Goal: Information Seeking & Learning: Find specific fact

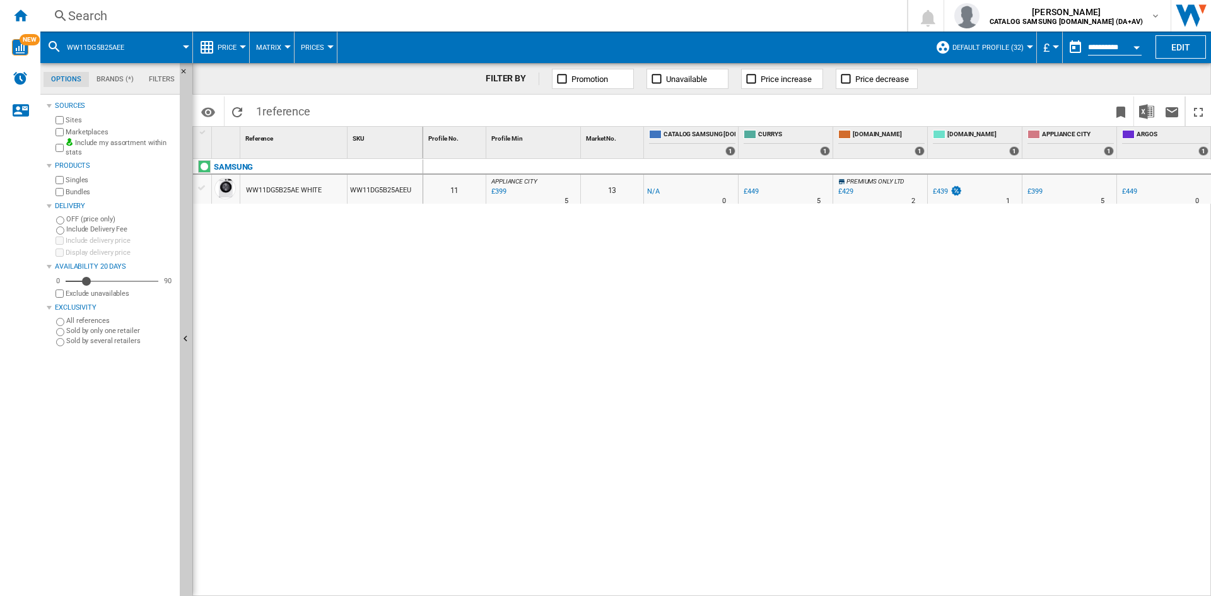
click at [97, 20] on div "Search" at bounding box center [471, 16] width 806 height 18
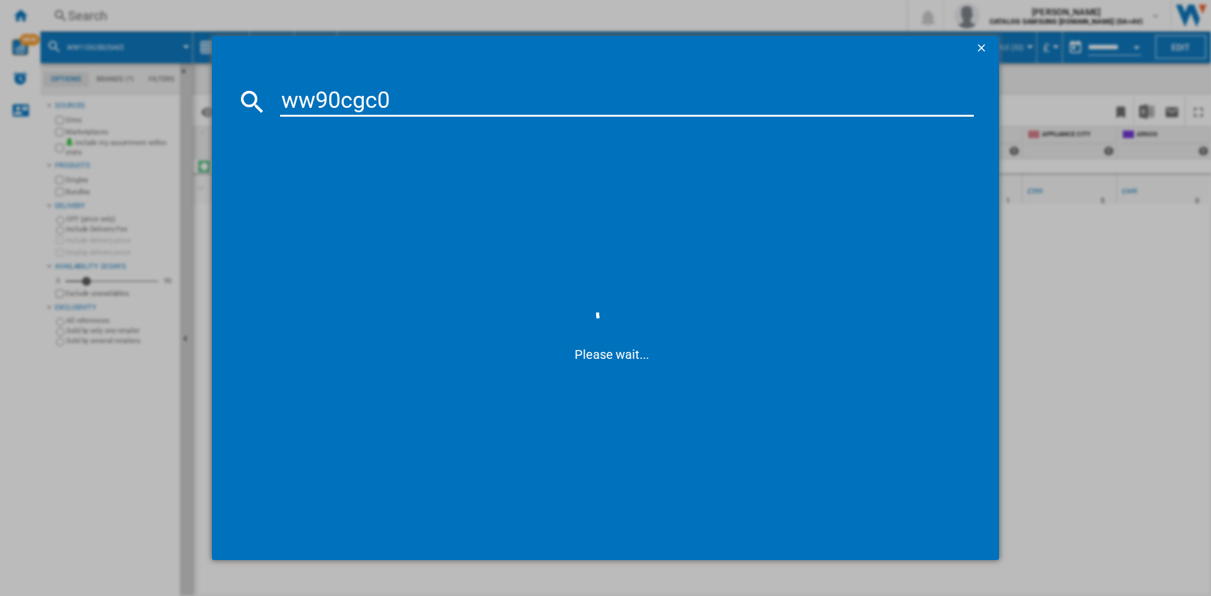
type input "ww90cgc04"
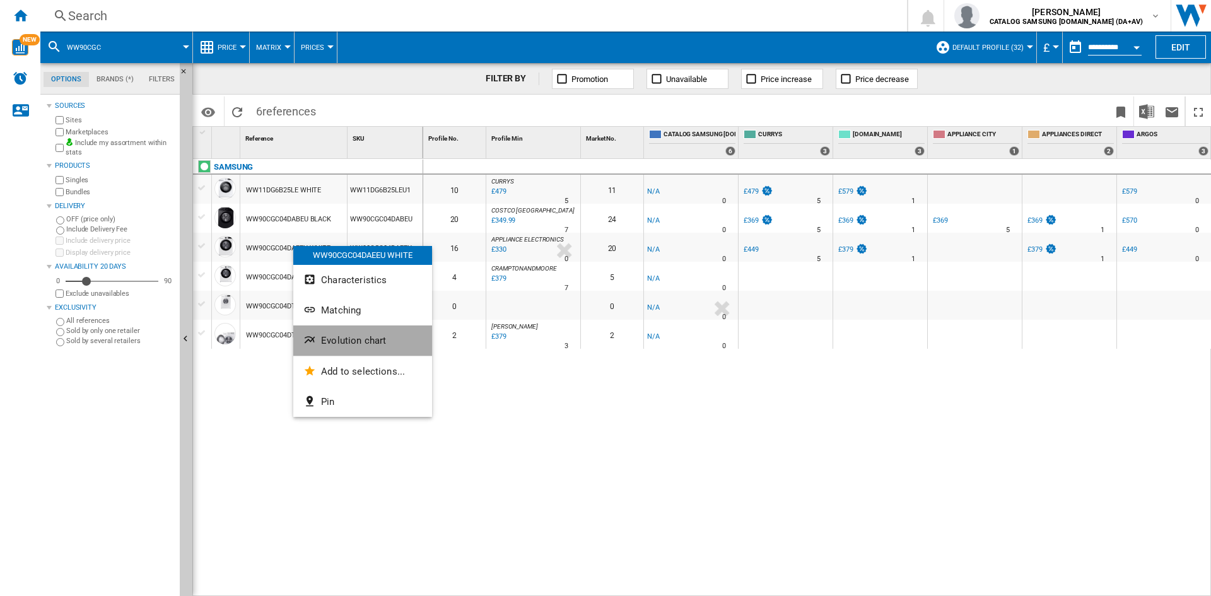
click at [375, 346] on span "Evolution chart" at bounding box center [353, 340] width 65 height 11
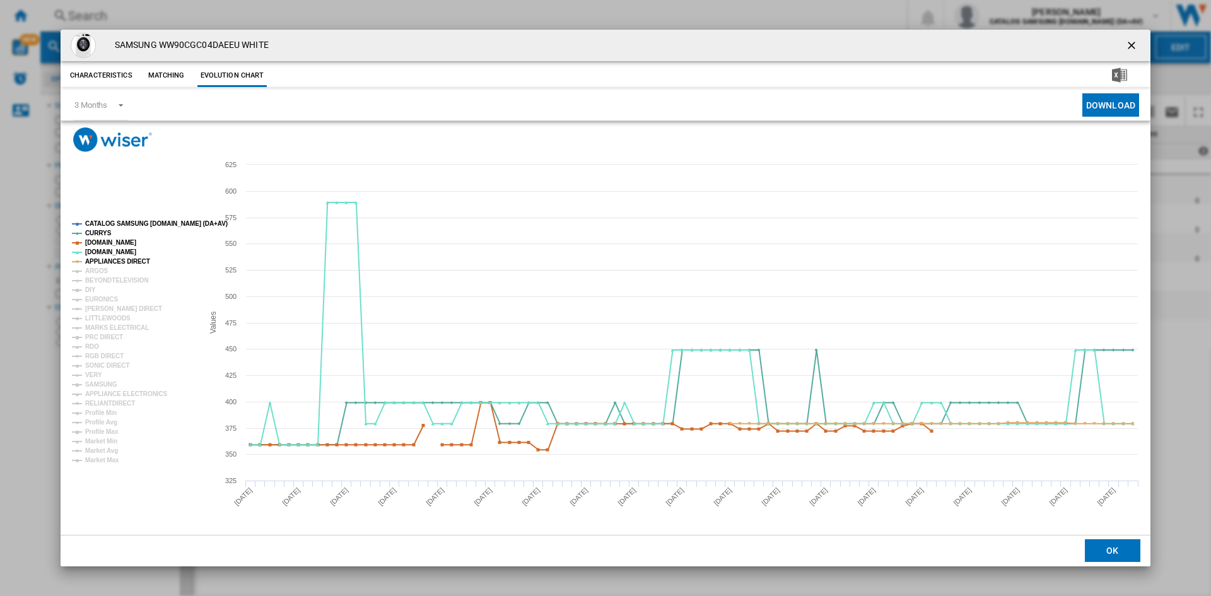
click at [124, 223] on tspan "CATALOG SAMSUNG [DOMAIN_NAME] (DA+AV)" at bounding box center [156, 223] width 143 height 7
click at [97, 269] on tspan "ARGOS" at bounding box center [96, 271] width 23 height 7
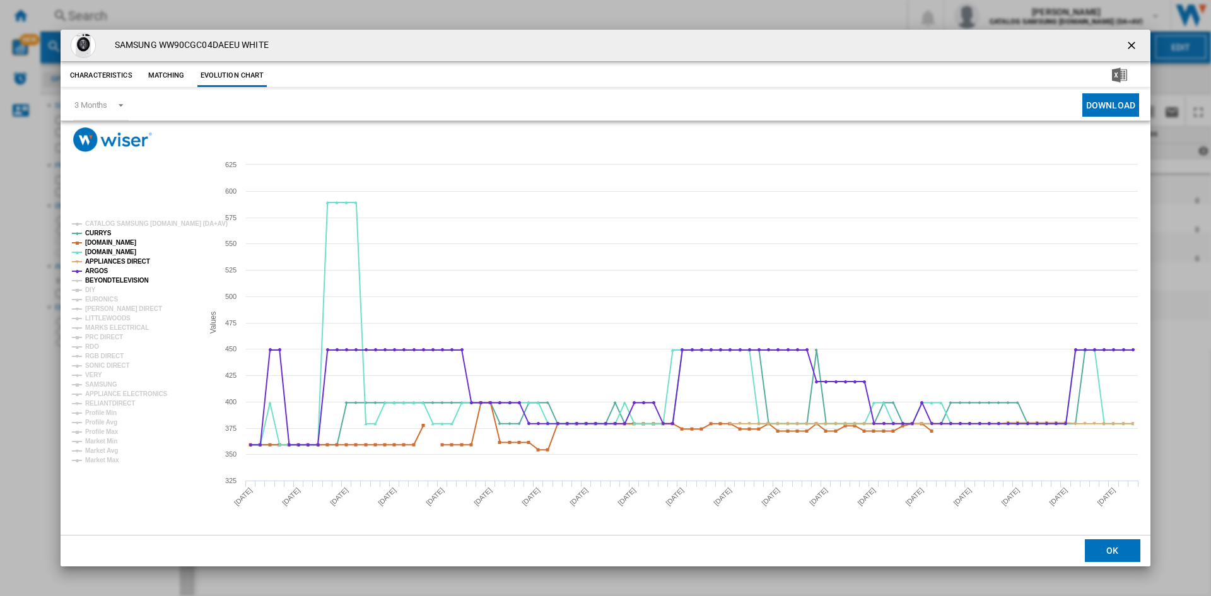
click at [103, 282] on tspan "BEYONDTELEVISION" at bounding box center [117, 280] width 64 height 7
click at [96, 298] on tspan "EURONICS" at bounding box center [101, 299] width 33 height 7
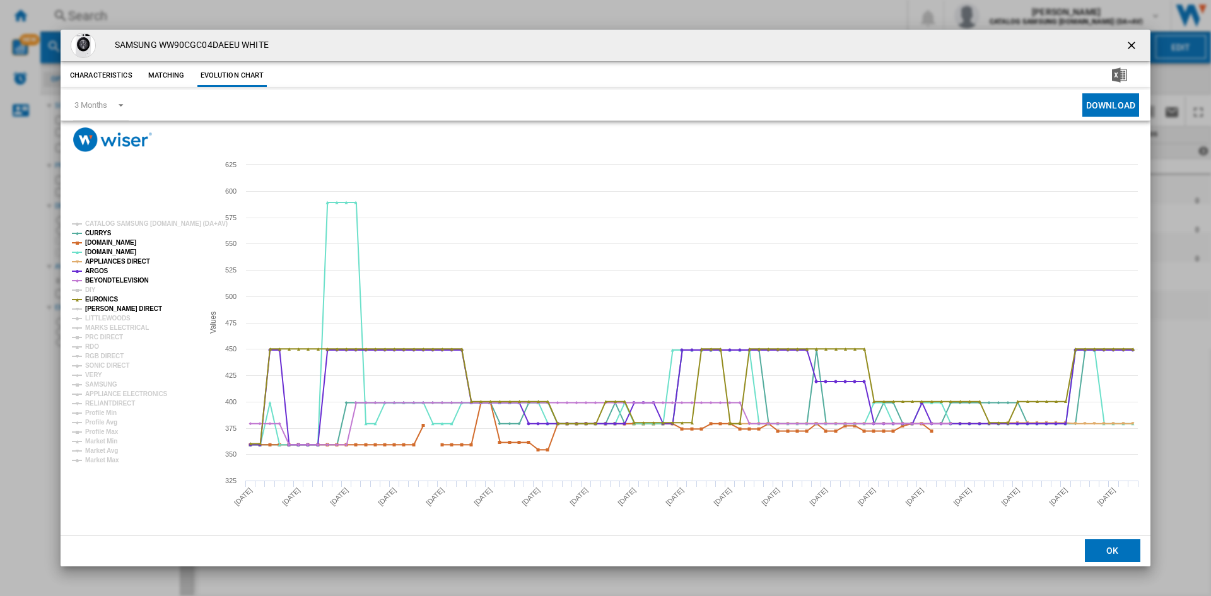
click at [98, 307] on tspan "[PERSON_NAME] DIRECT" at bounding box center [123, 308] width 77 height 7
click at [100, 324] on tspan "MARKS ELECTRICAL" at bounding box center [117, 327] width 64 height 7
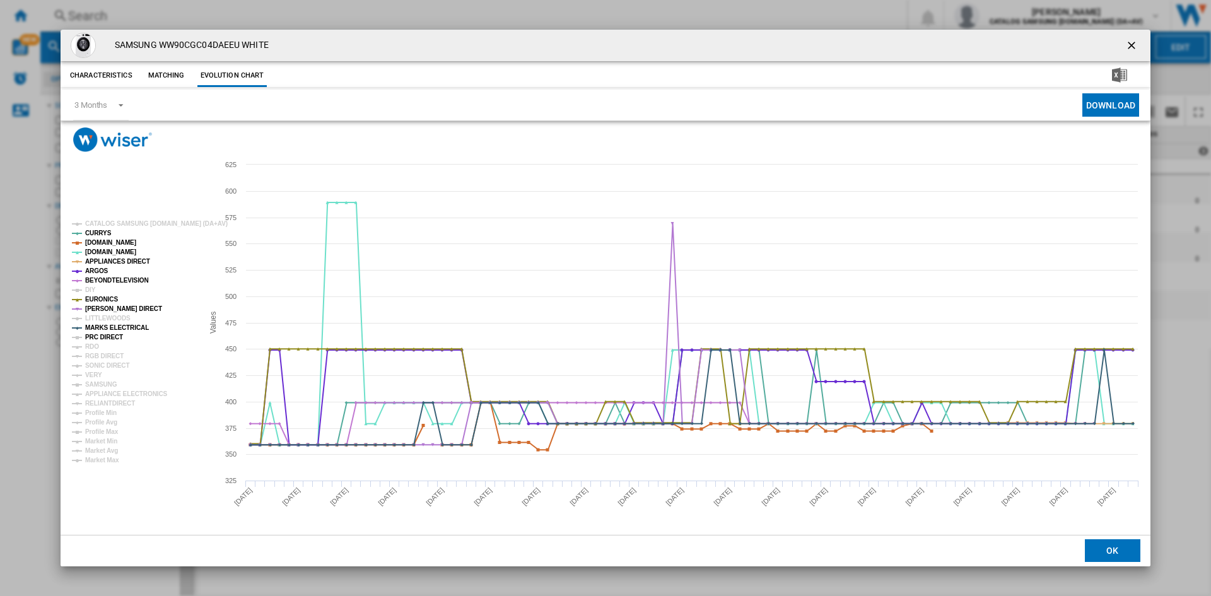
click at [98, 336] on tspan "PRC DIRECT" at bounding box center [104, 337] width 38 height 7
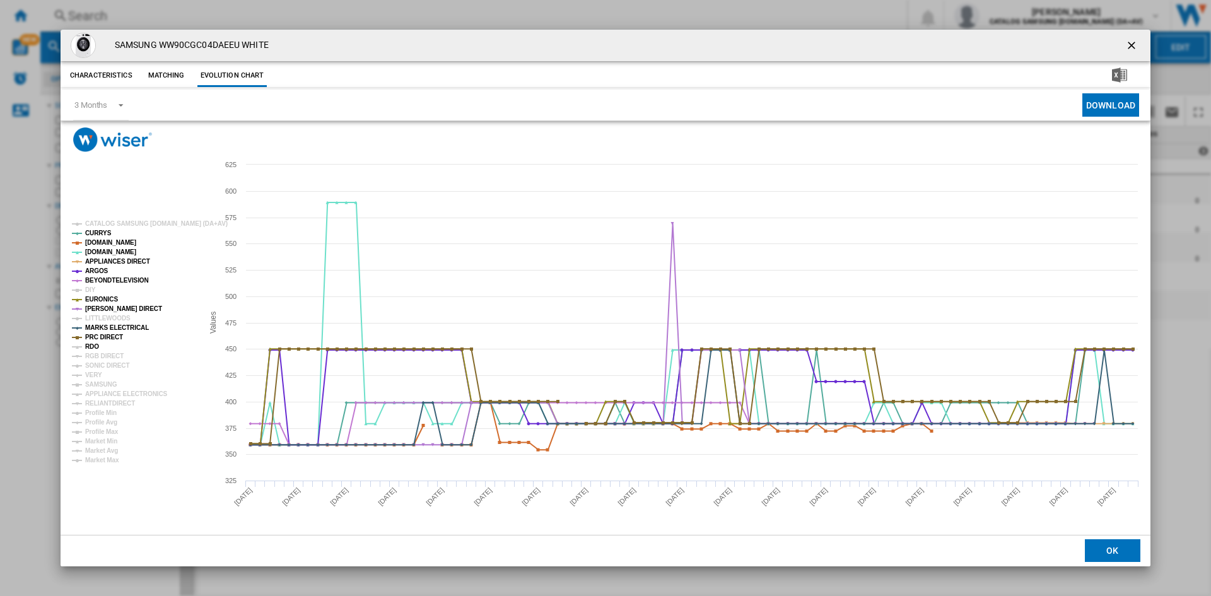
click at [92, 347] on tspan "RDO" at bounding box center [92, 346] width 14 height 7
click at [97, 355] on tspan "RGB DIRECT" at bounding box center [104, 356] width 38 height 7
click at [100, 365] on tspan "SONIC DIRECT" at bounding box center [107, 365] width 44 height 7
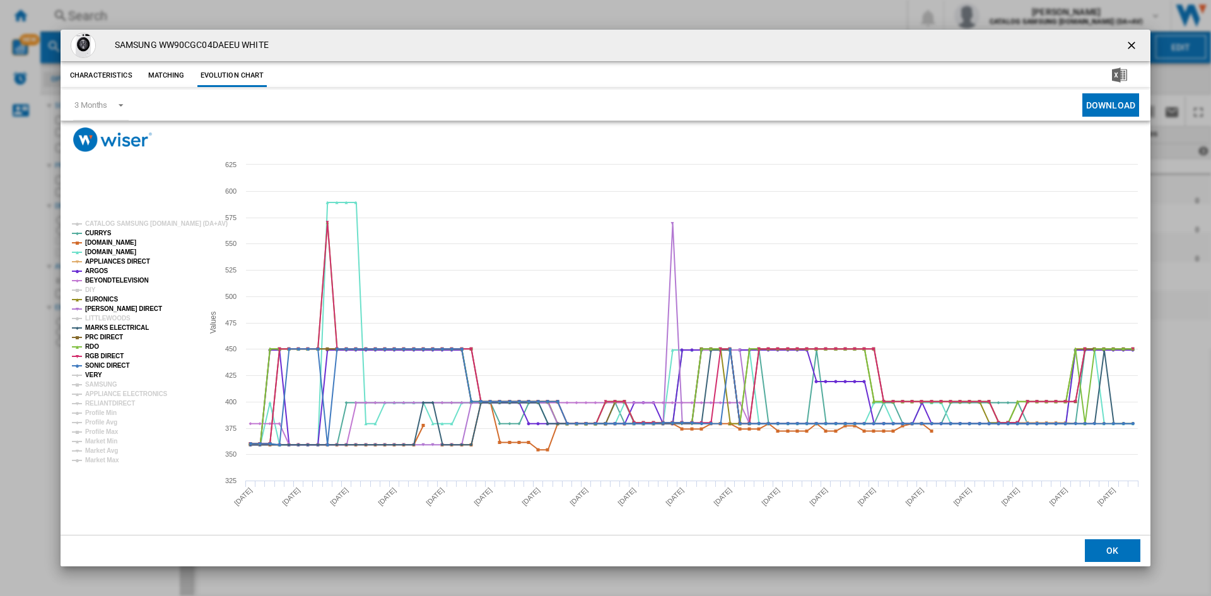
click at [91, 379] on tspan "VERY" at bounding box center [93, 375] width 17 height 7
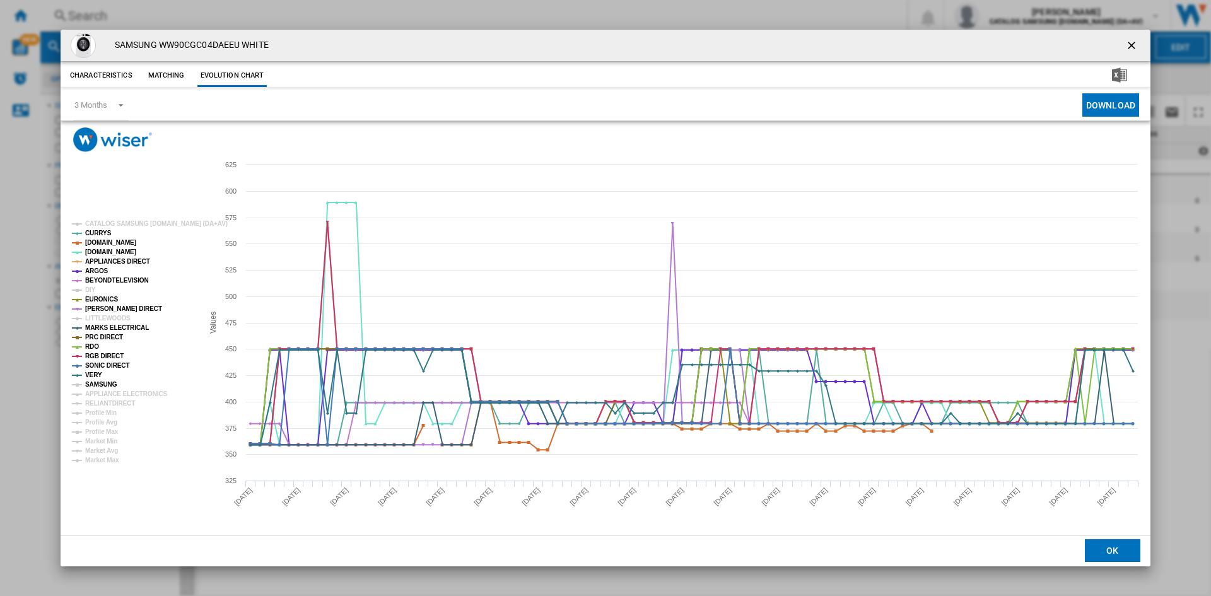
click at [103, 384] on tspan "SAMSUNG" at bounding box center [101, 384] width 32 height 7
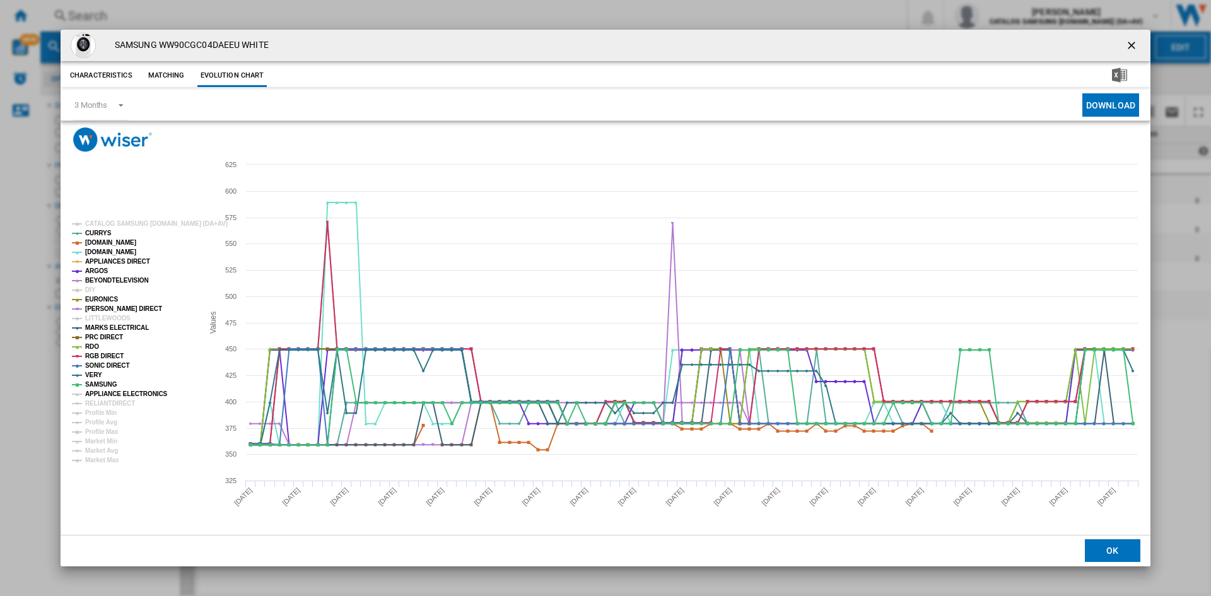
click at [109, 394] on tspan "APPLIANCE ELECTRONICS" at bounding box center [126, 394] width 83 height 7
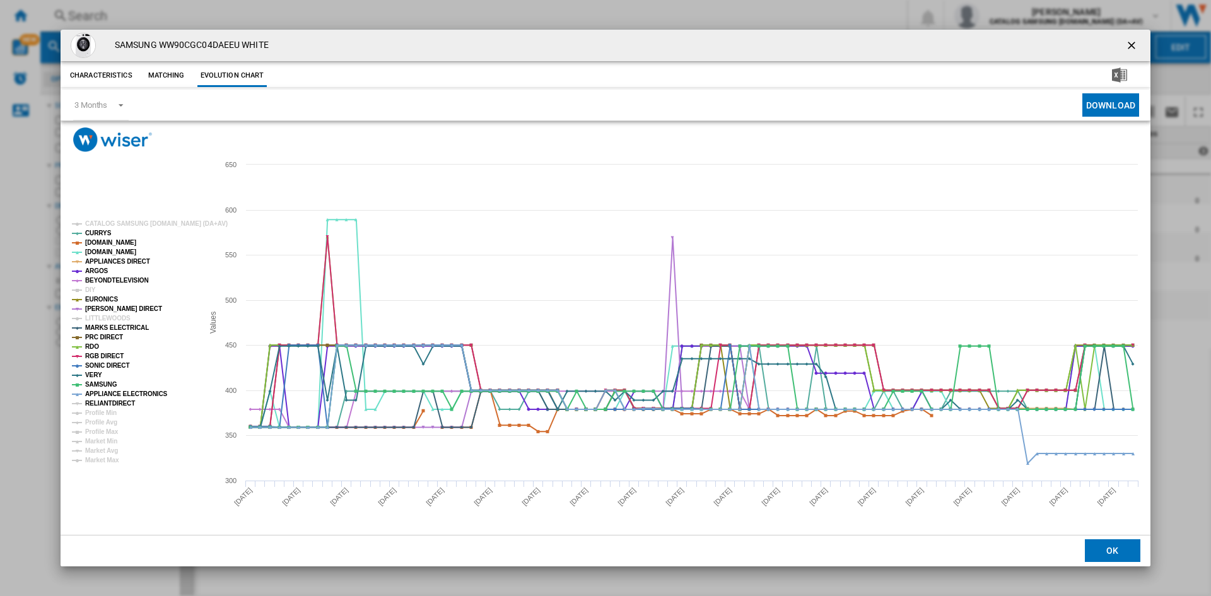
click at [114, 403] on tspan "RELIANTDIRECT" at bounding box center [110, 403] width 50 height 7
click at [1129, 41] on ng-md-icon "getI18NText('BUTTONS.CLOSE_DIALOG')" at bounding box center [1133, 46] width 15 height 15
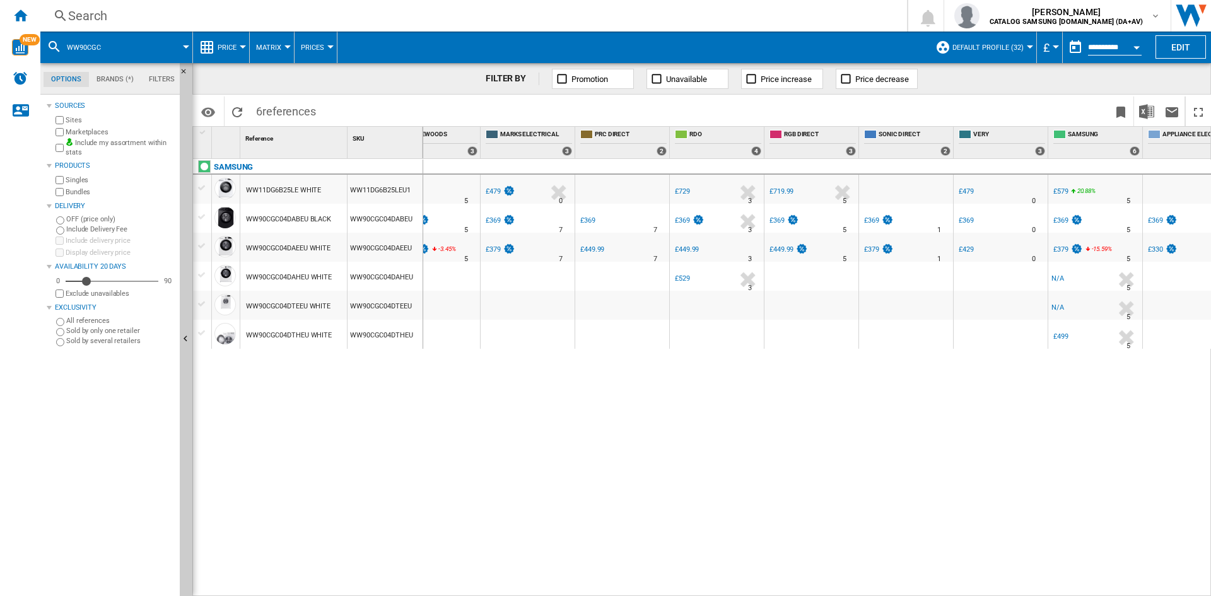
scroll to position [0, 1548]
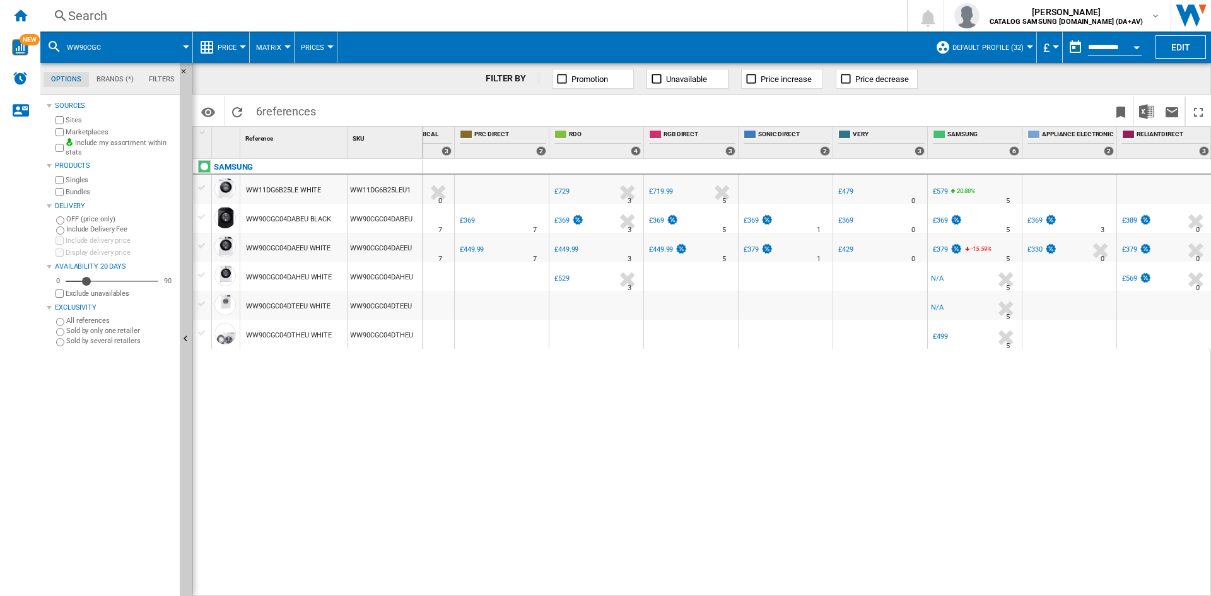
click at [941, 246] on div "£379" at bounding box center [940, 249] width 15 height 8
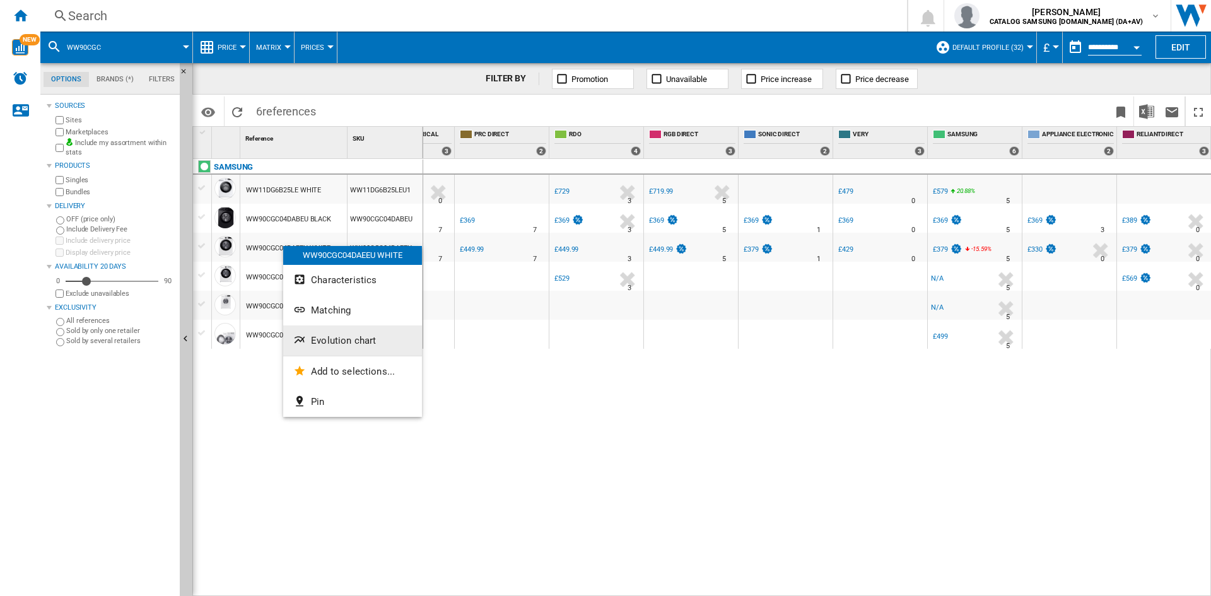
click at [356, 338] on span "Evolution chart" at bounding box center [343, 340] width 65 height 11
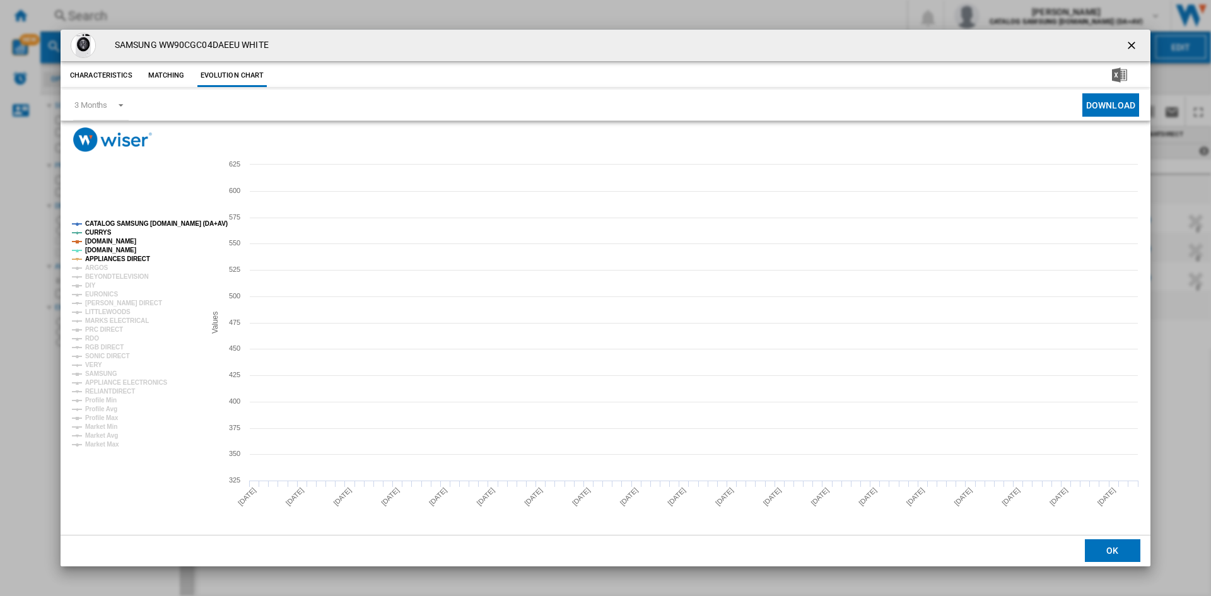
click at [105, 220] on tspan "CATALOG SAMSUNG [DOMAIN_NAME] (DA+AV)" at bounding box center [156, 223] width 143 height 7
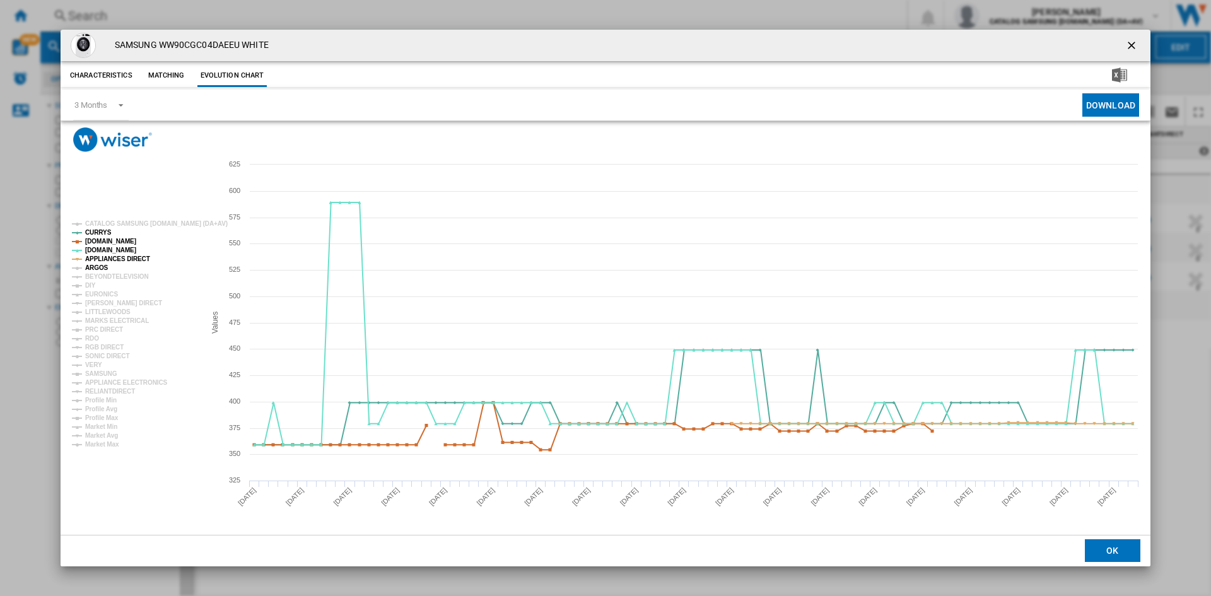
click at [95, 265] on tspan "ARGOS" at bounding box center [96, 267] width 23 height 7
click at [104, 273] on tspan "BEYONDTELEVISION" at bounding box center [117, 276] width 64 height 7
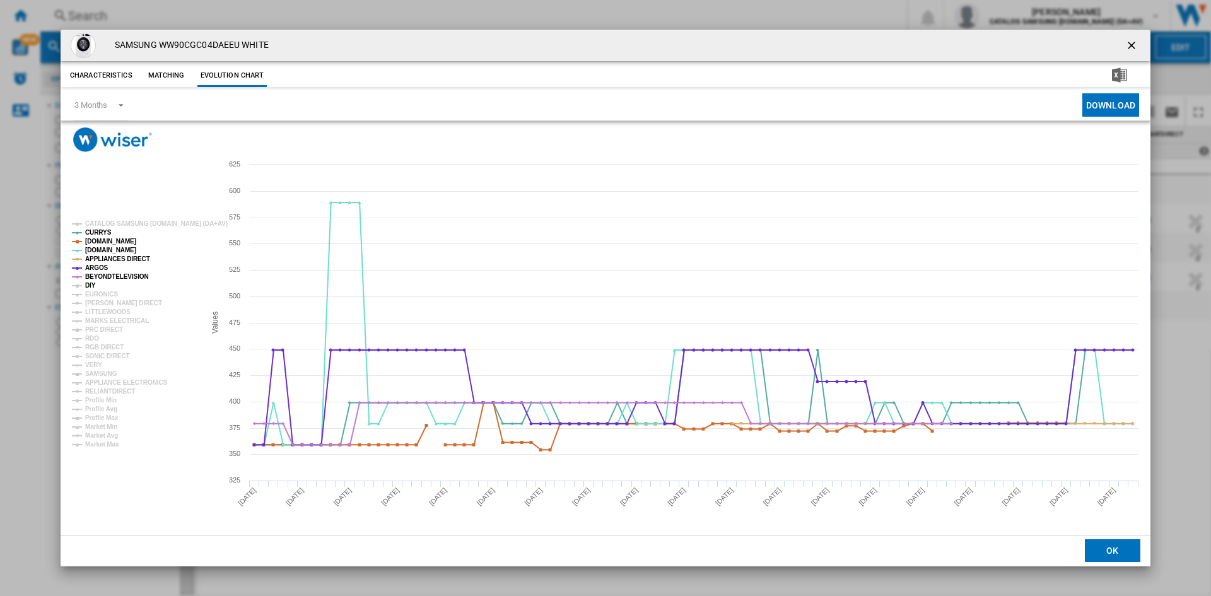
click at [91, 286] on tspan "DIY" at bounding box center [90, 285] width 11 height 7
drag, startPoint x: 99, startPoint y: 293, endPoint x: 100, endPoint y: 301, distance: 7.7
click at [100, 293] on tspan "EURONICS" at bounding box center [101, 294] width 33 height 7
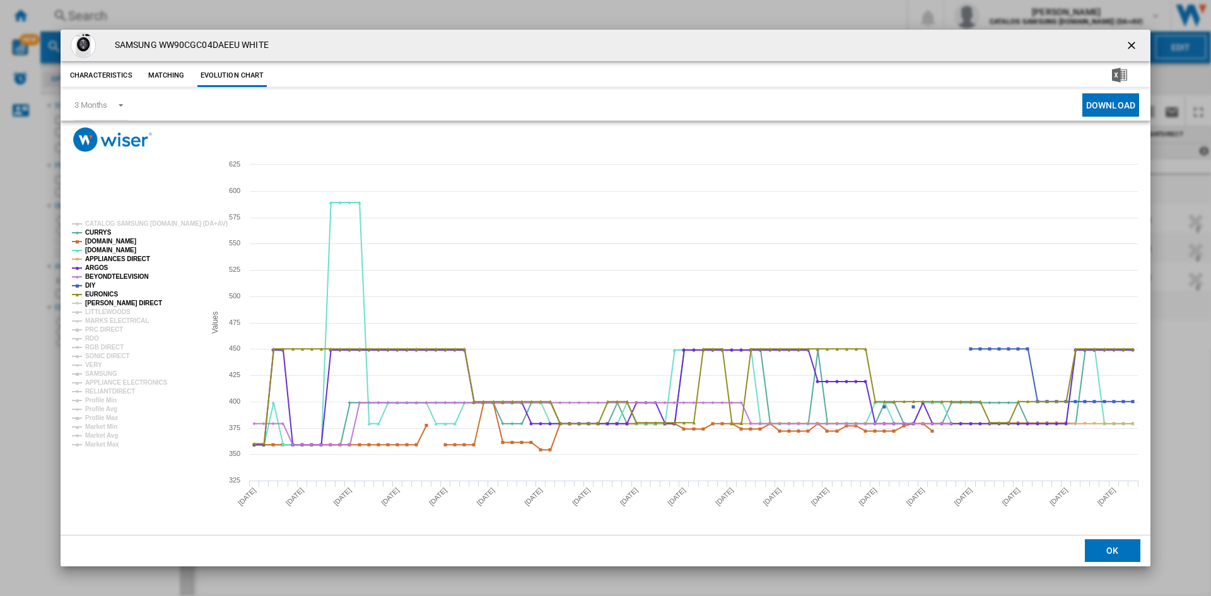
click at [106, 303] on tspan "[PERSON_NAME] DIRECT" at bounding box center [123, 303] width 77 height 7
click at [100, 319] on tspan "MARKS ELECTRICAL" at bounding box center [117, 320] width 64 height 7
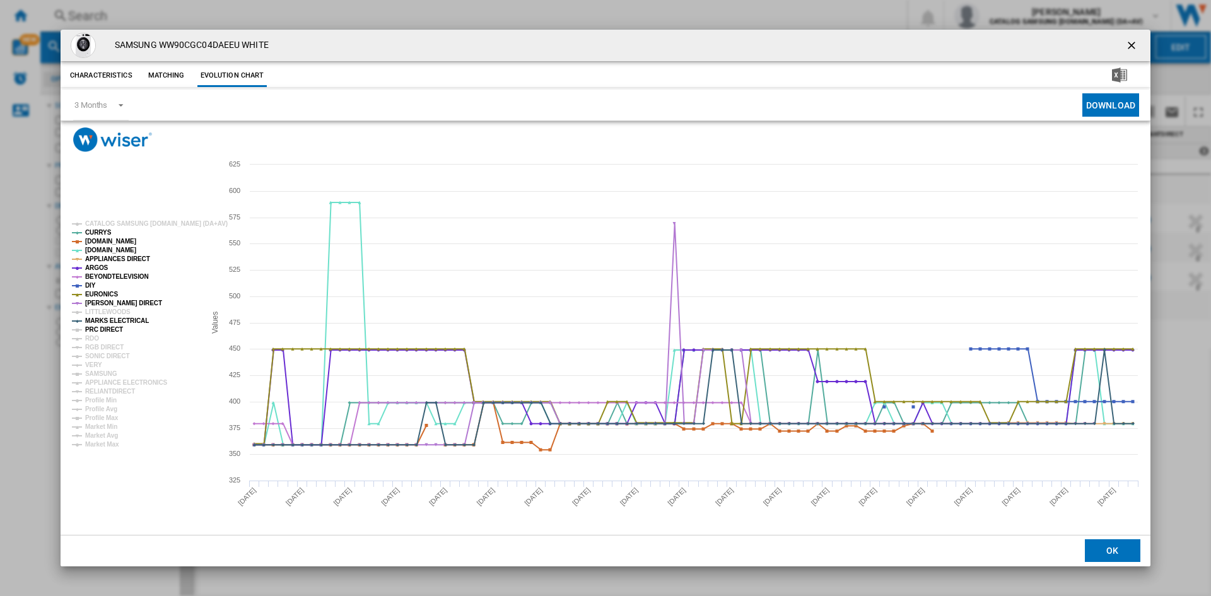
click at [93, 331] on tspan "PRC DIRECT" at bounding box center [104, 329] width 38 height 7
click at [94, 336] on tspan "RDO" at bounding box center [92, 338] width 14 height 7
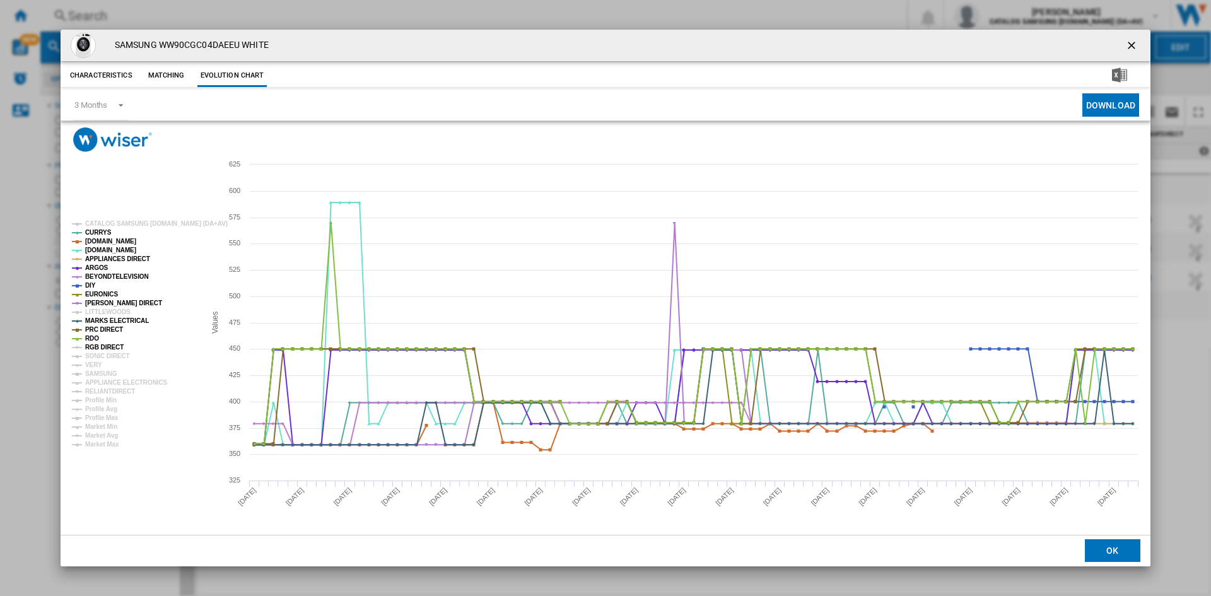
click at [105, 345] on tspan "RGB DIRECT" at bounding box center [104, 347] width 38 height 7
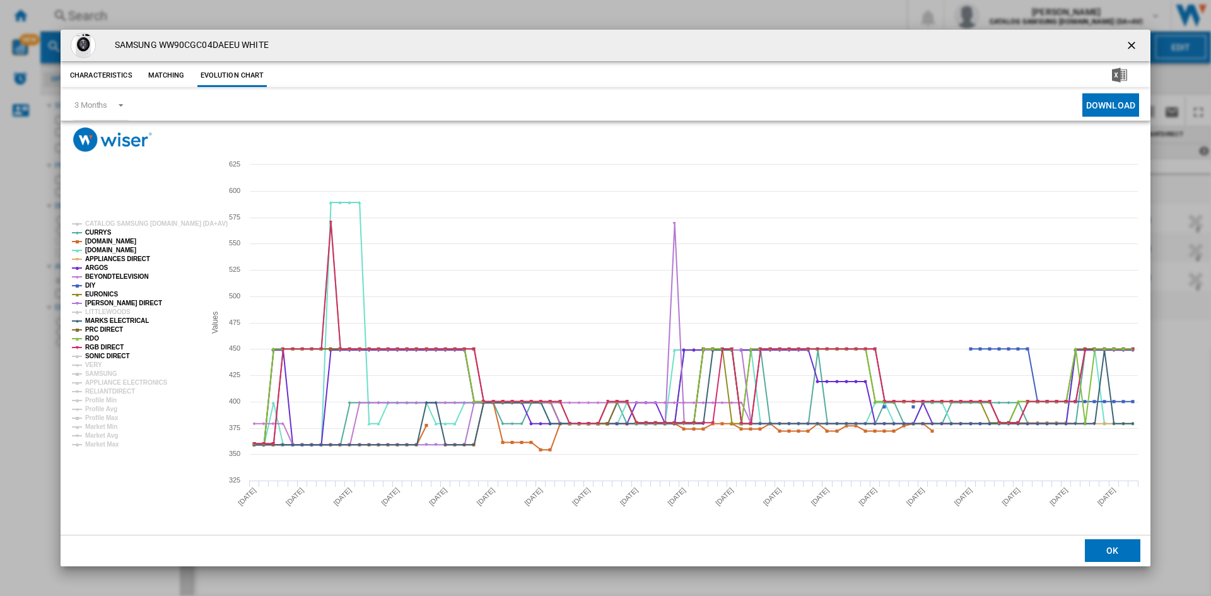
click at [101, 356] on tspan "SONIC DIRECT" at bounding box center [107, 356] width 44 height 7
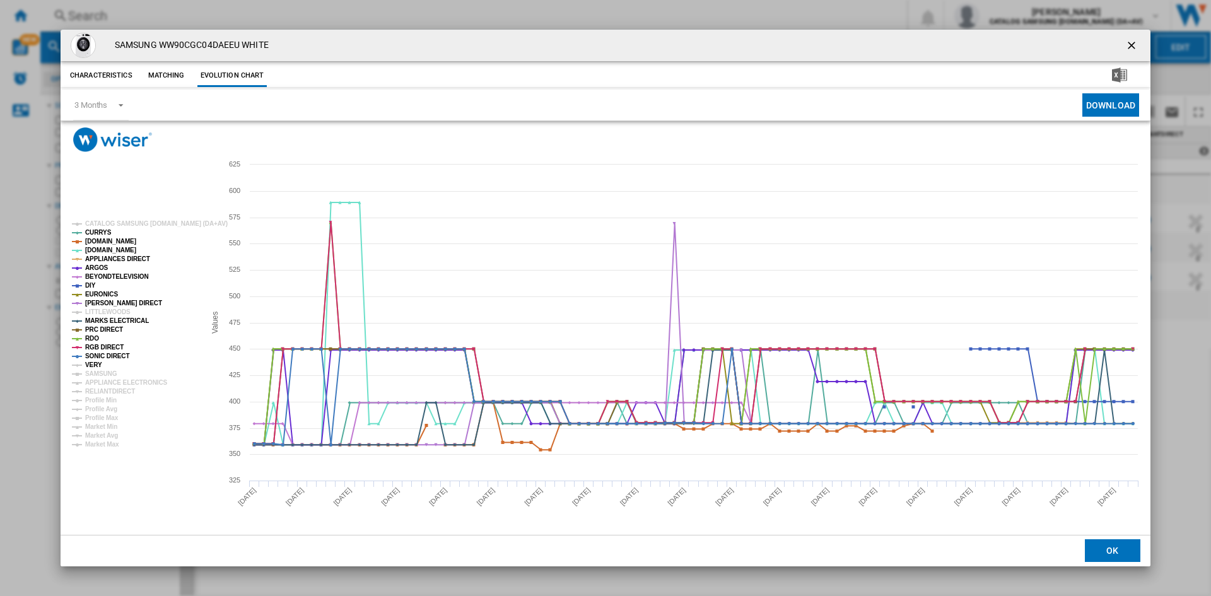
click at [100, 364] on tspan "VERY" at bounding box center [93, 365] width 17 height 7
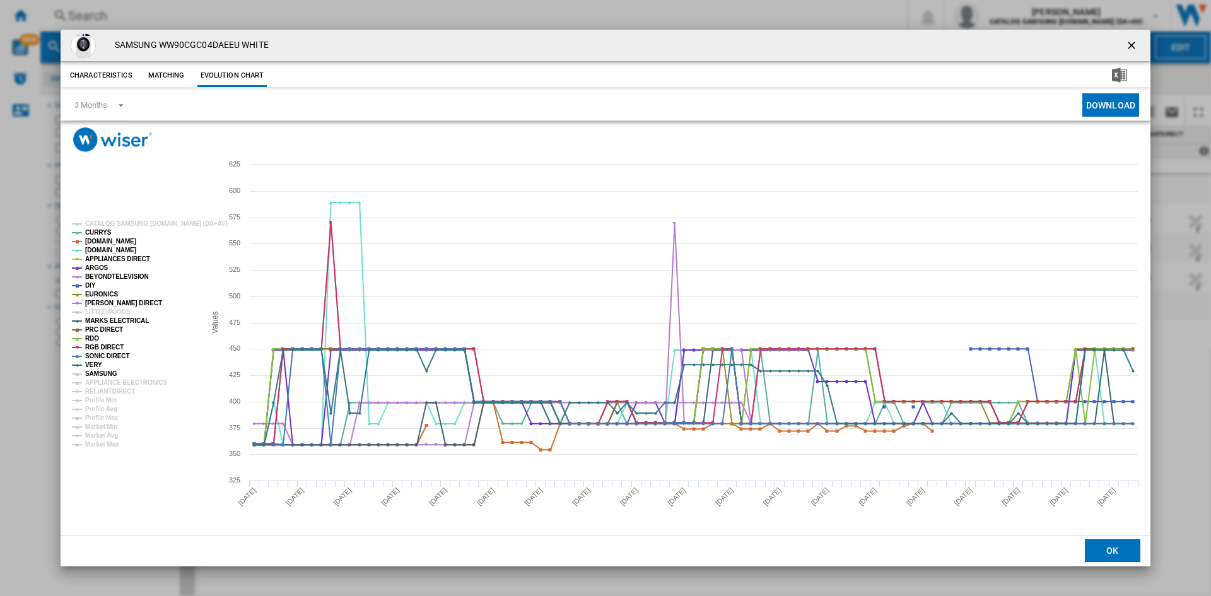
click at [109, 372] on tspan "SAMSUNG" at bounding box center [101, 373] width 32 height 7
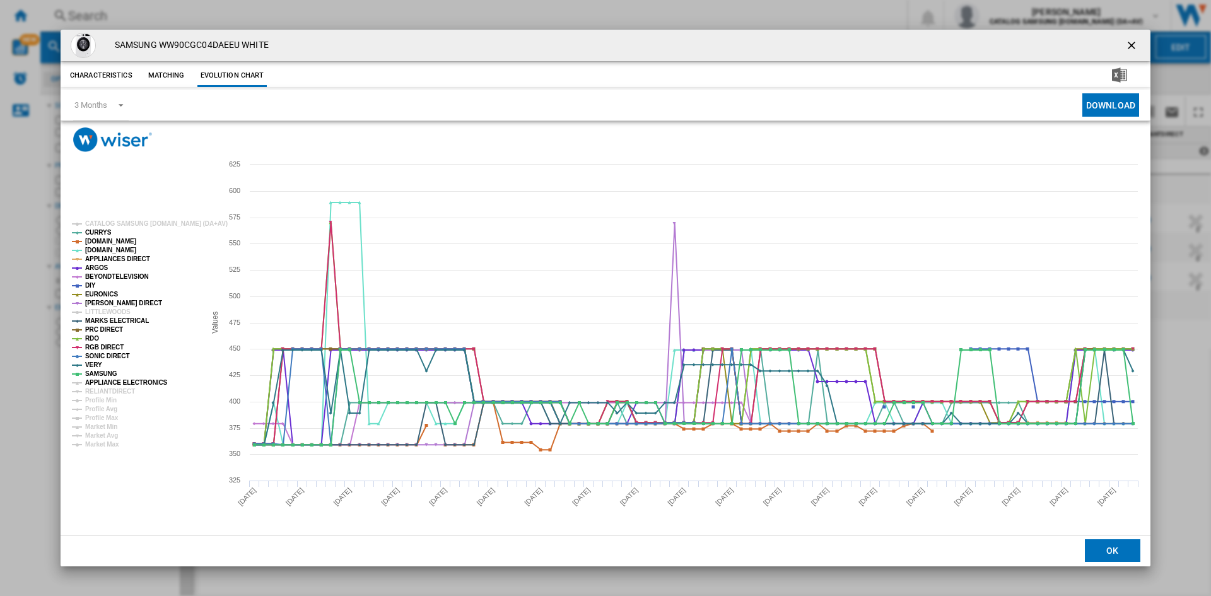
click at [113, 385] on tspan "APPLIANCE ELECTRONICS" at bounding box center [126, 382] width 83 height 7
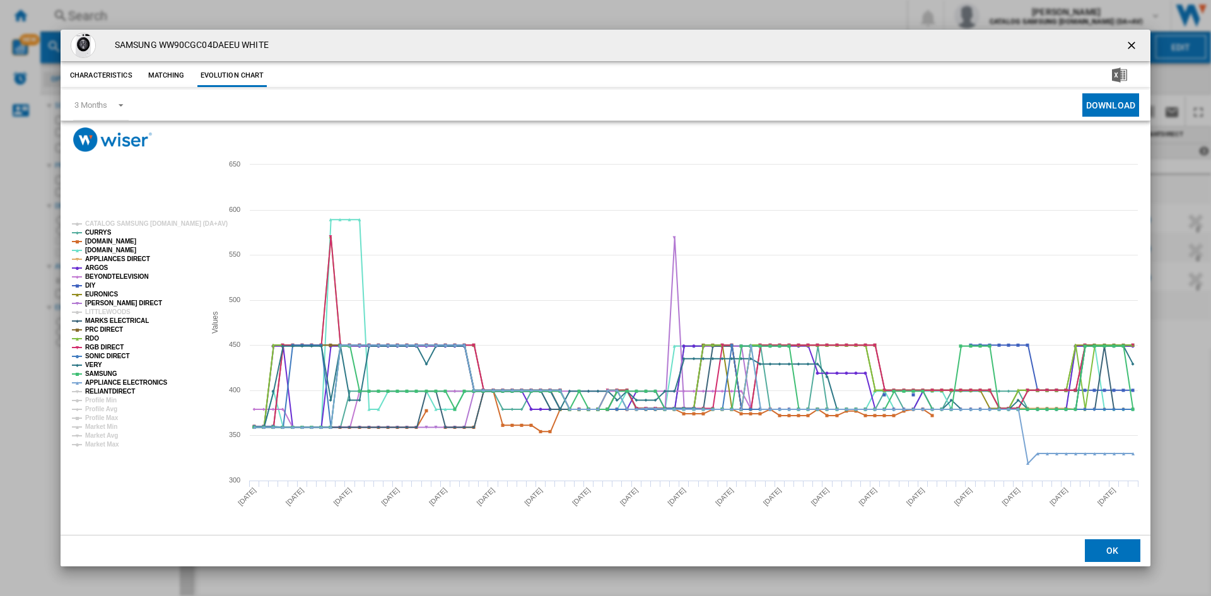
click at [112, 393] on tspan "RELIANTDIRECT" at bounding box center [110, 391] width 50 height 7
click at [1129, 42] on ng-md-icon "getI18NText('BUTTONS.CLOSE_DIALOG')" at bounding box center [1133, 46] width 15 height 15
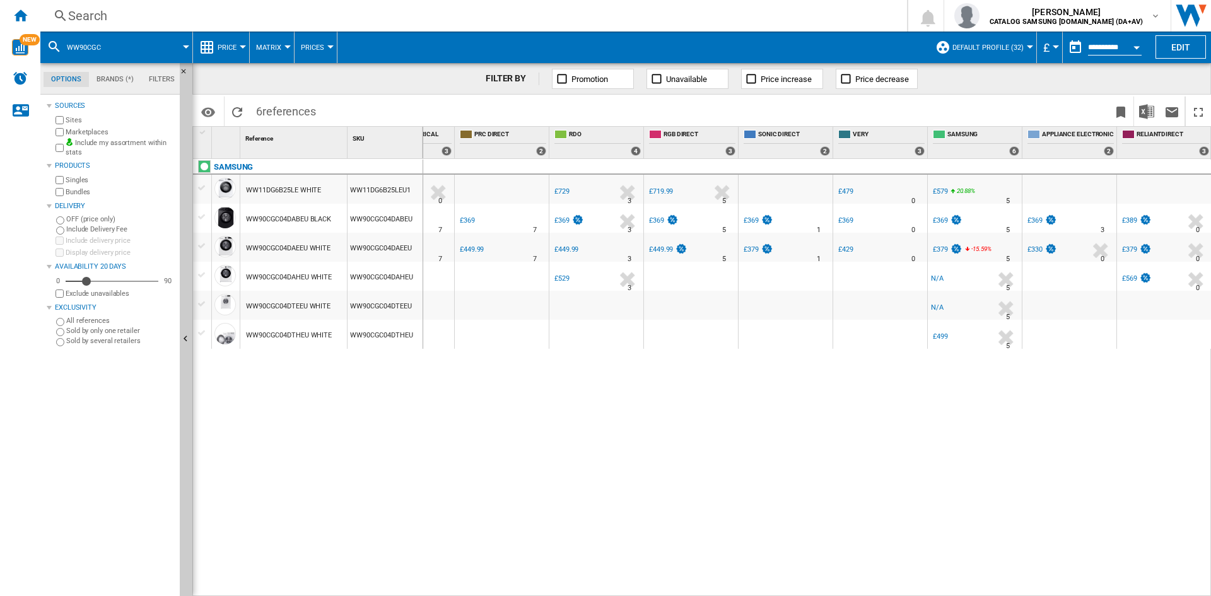
click at [122, 20] on div "Search" at bounding box center [471, 16] width 806 height 18
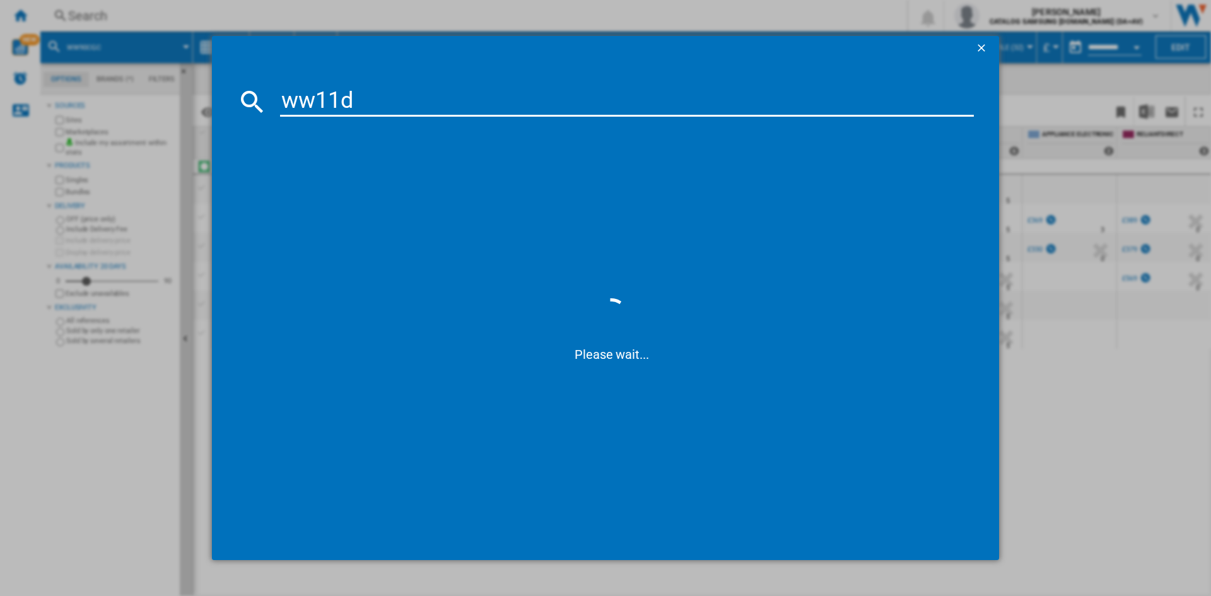
type input "ww11dg"
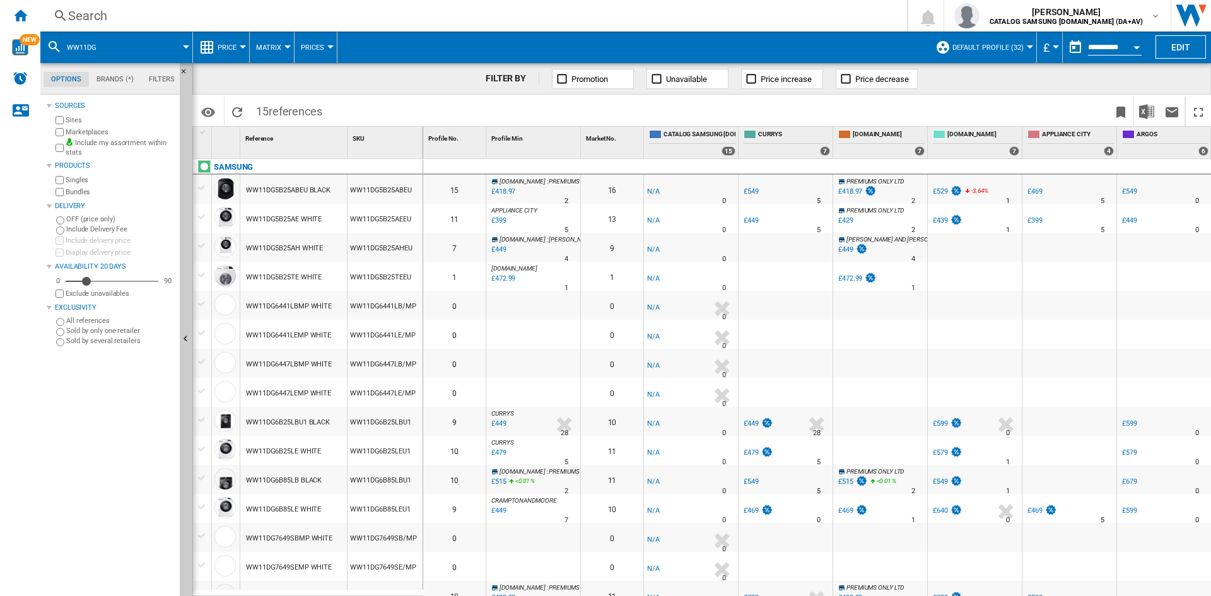
click at [115, 14] on div "Search" at bounding box center [471, 16] width 806 height 18
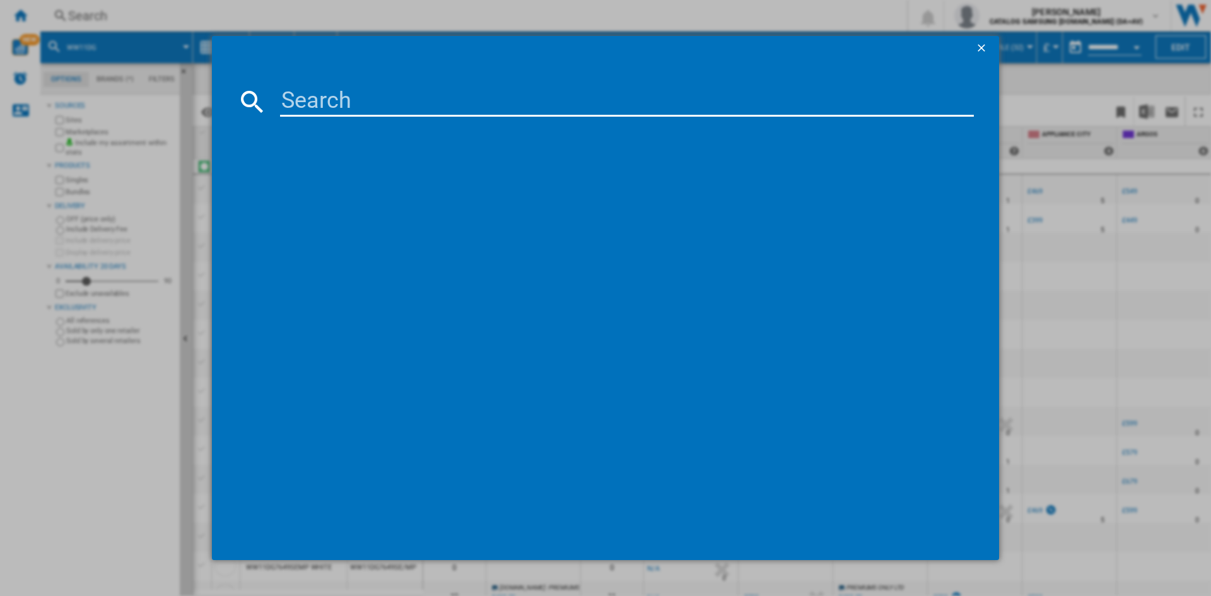
click at [333, 104] on input at bounding box center [627, 101] width 694 height 30
type input "ww11dg5"
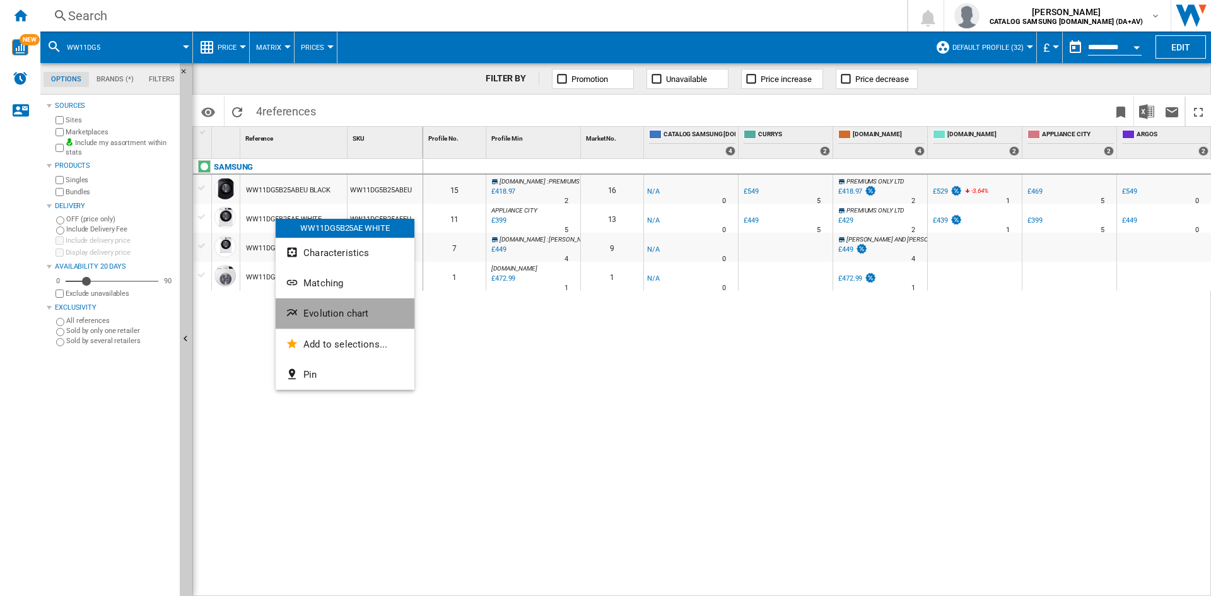
click at [350, 318] on span "Evolution chart" at bounding box center [335, 313] width 65 height 11
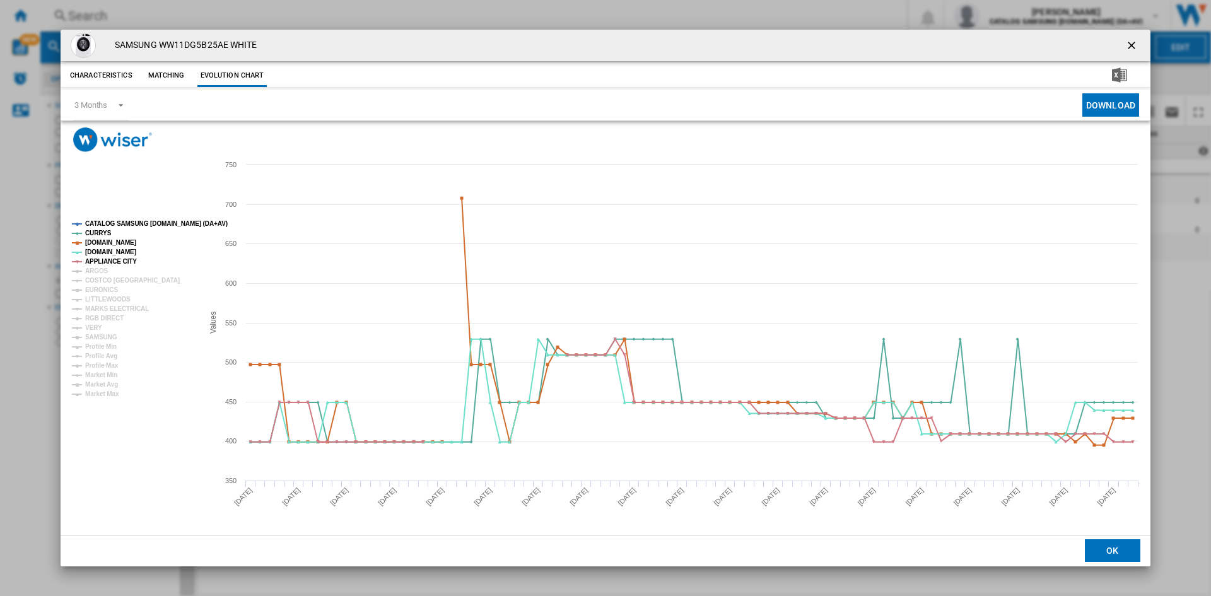
click at [131, 223] on tspan "CATALOG SAMSUNG [DOMAIN_NAME] (DA+AV)" at bounding box center [156, 223] width 143 height 7
click at [94, 268] on tspan "ARGOS" at bounding box center [96, 271] width 23 height 7
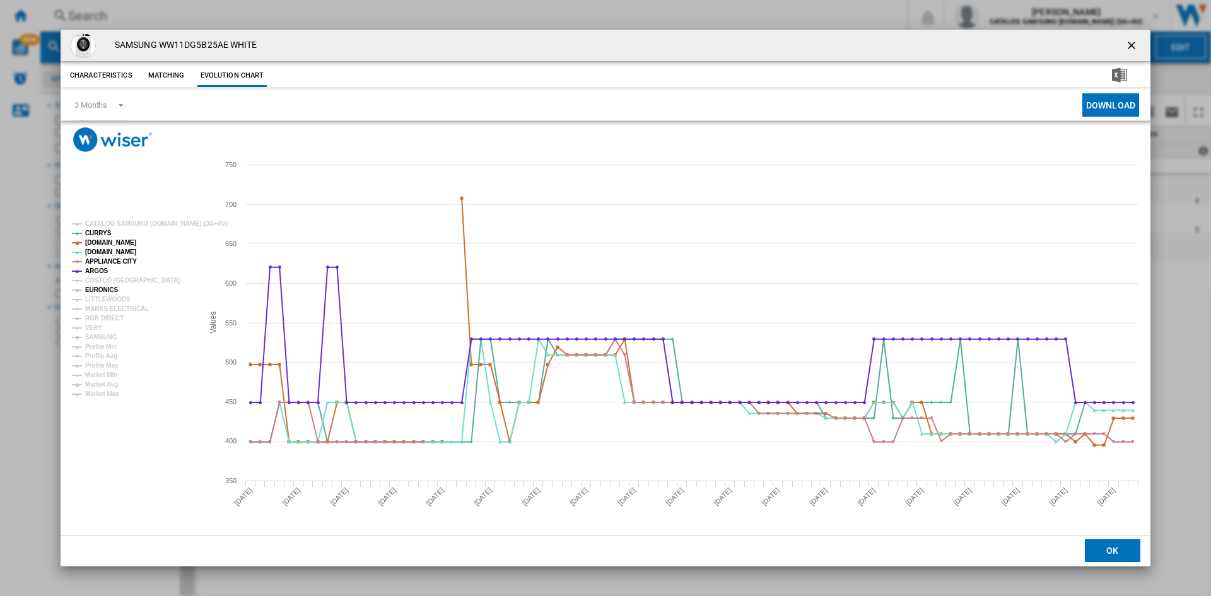
click at [100, 288] on tspan "EURONICS" at bounding box center [101, 289] width 33 height 7
click at [102, 308] on tspan "MARKS ELECTRICAL" at bounding box center [117, 308] width 64 height 7
click at [102, 315] on tspan "RGB DIRECT" at bounding box center [104, 318] width 38 height 7
click at [93, 326] on tspan "VERY" at bounding box center [93, 327] width 17 height 7
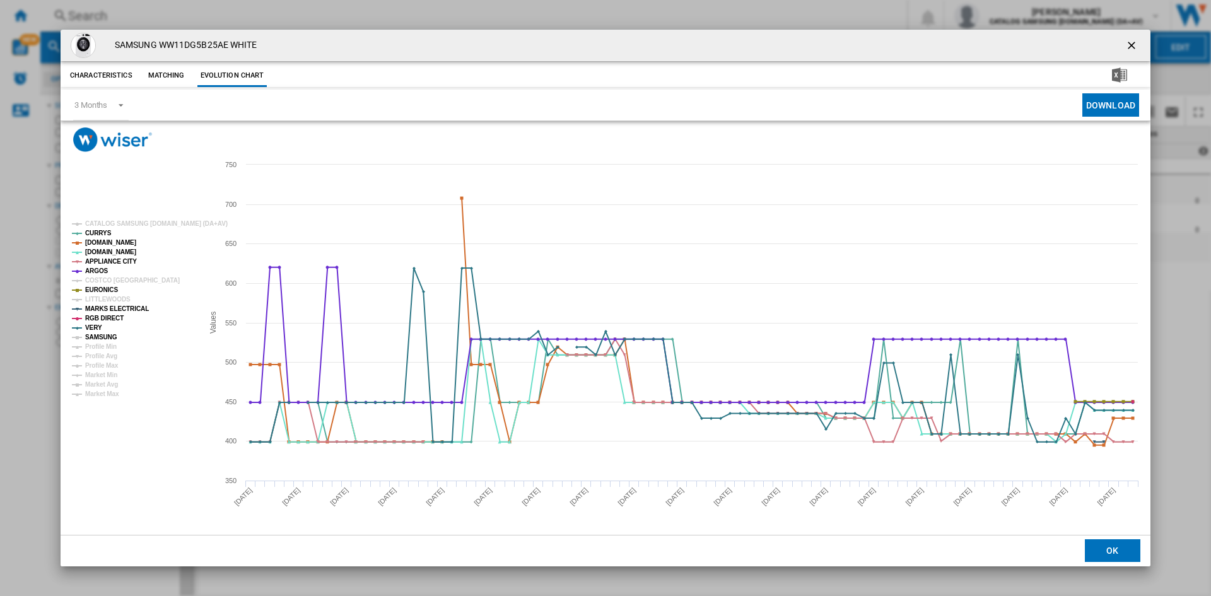
click at [102, 335] on tspan "SAMSUNG" at bounding box center [101, 337] width 32 height 7
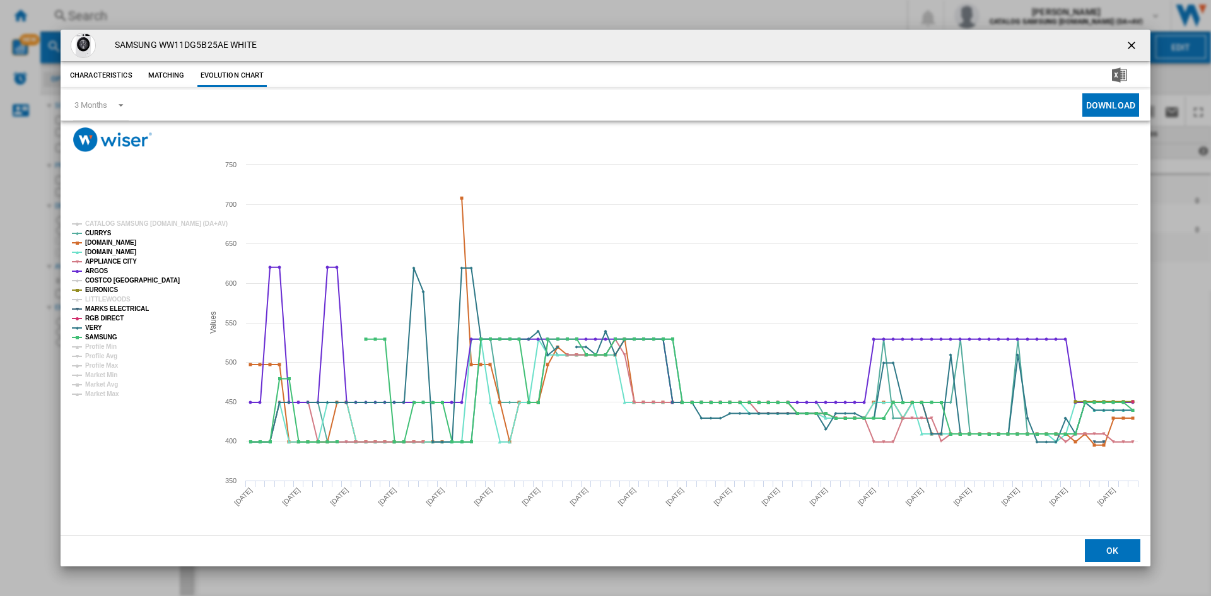
click at [98, 280] on tspan "COSTCO [GEOGRAPHIC_DATA]" at bounding box center [132, 280] width 95 height 7
click at [1131, 42] on ng-md-icon "getI18NText('BUTTONS.CLOSE_DIALOG')" at bounding box center [1133, 46] width 15 height 15
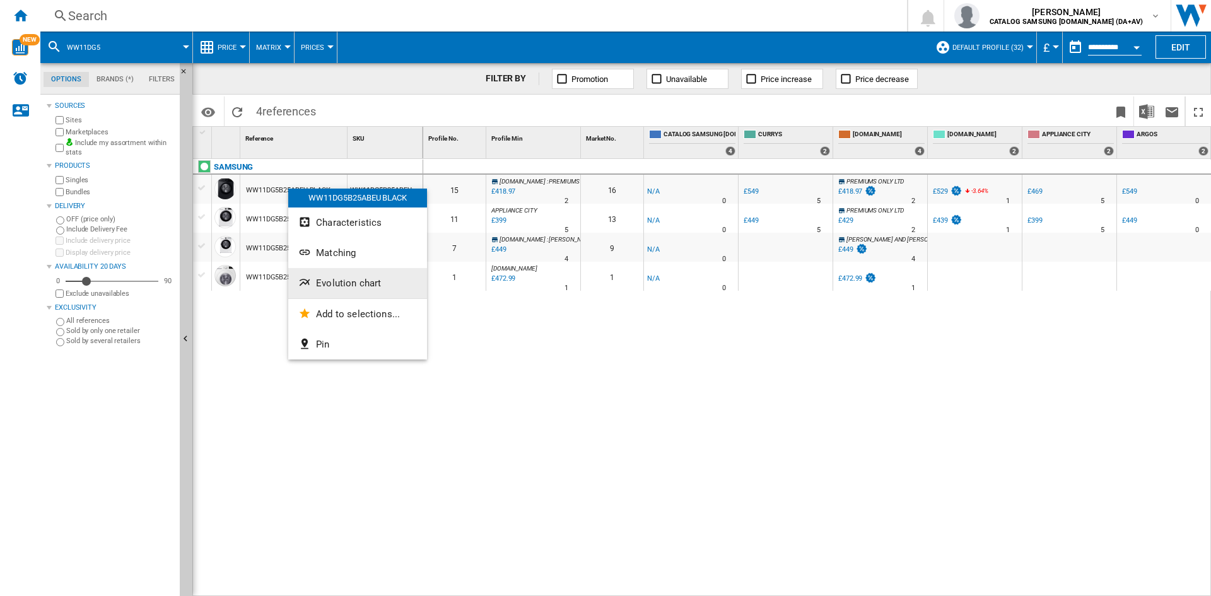
click at [348, 279] on span "Evolution chart" at bounding box center [348, 283] width 65 height 11
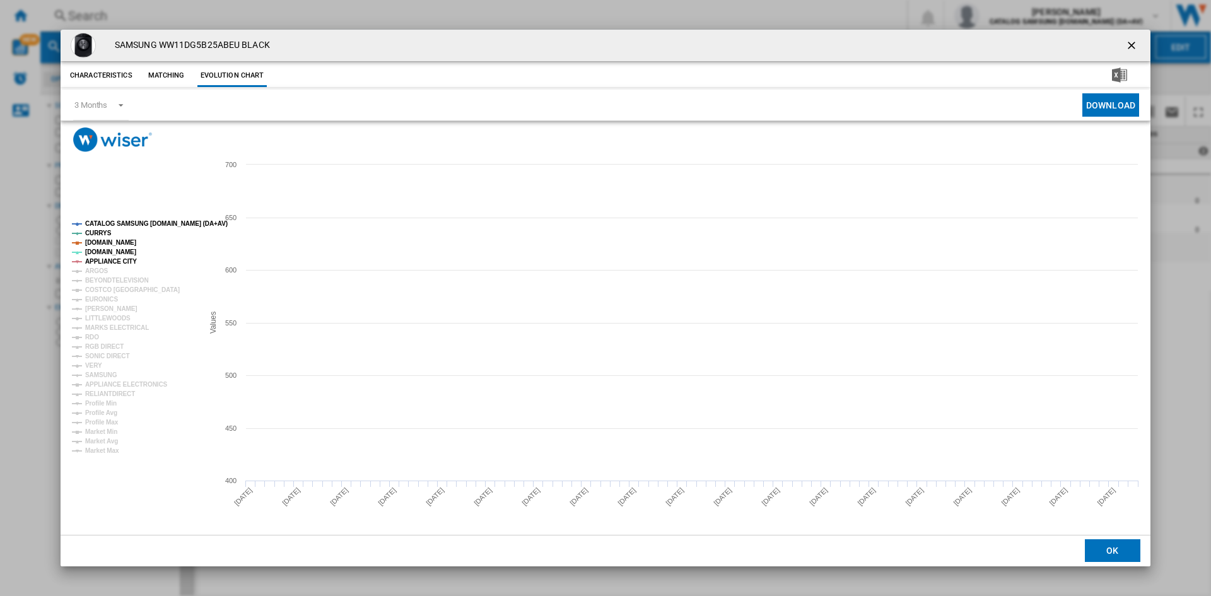
click at [123, 222] on tspan "CATALOG SAMSUNG [DOMAIN_NAME] (DA+AV)" at bounding box center [156, 223] width 143 height 7
click at [100, 269] on tspan "ARGOS" at bounding box center [96, 271] width 23 height 7
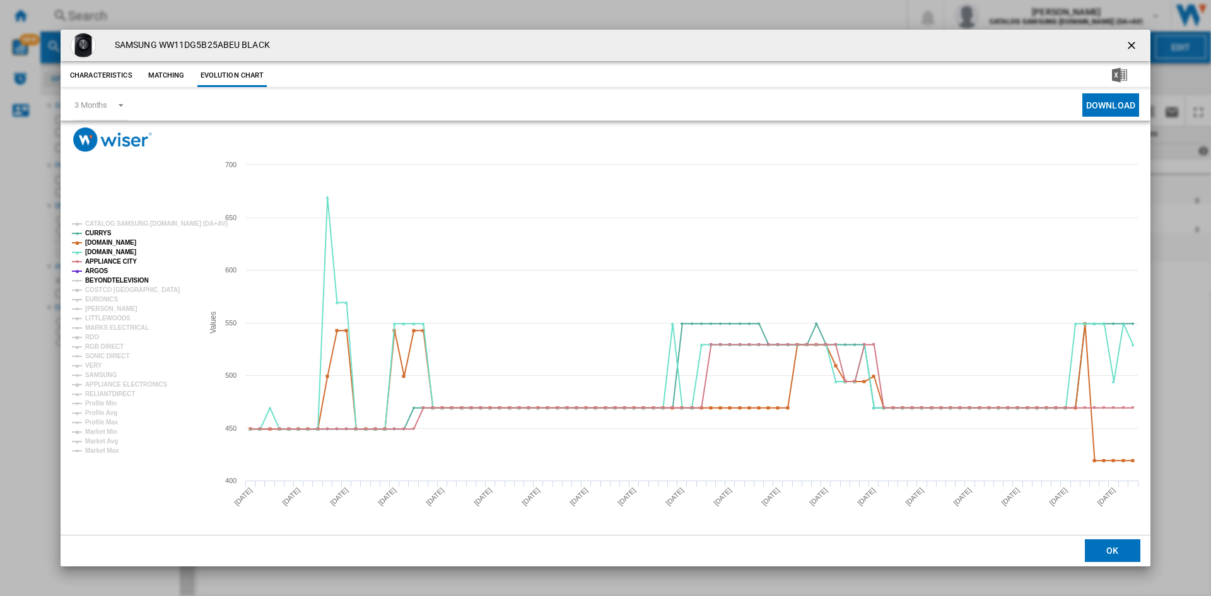
click at [107, 278] on tspan "BEYONDTELEVISION" at bounding box center [117, 280] width 64 height 7
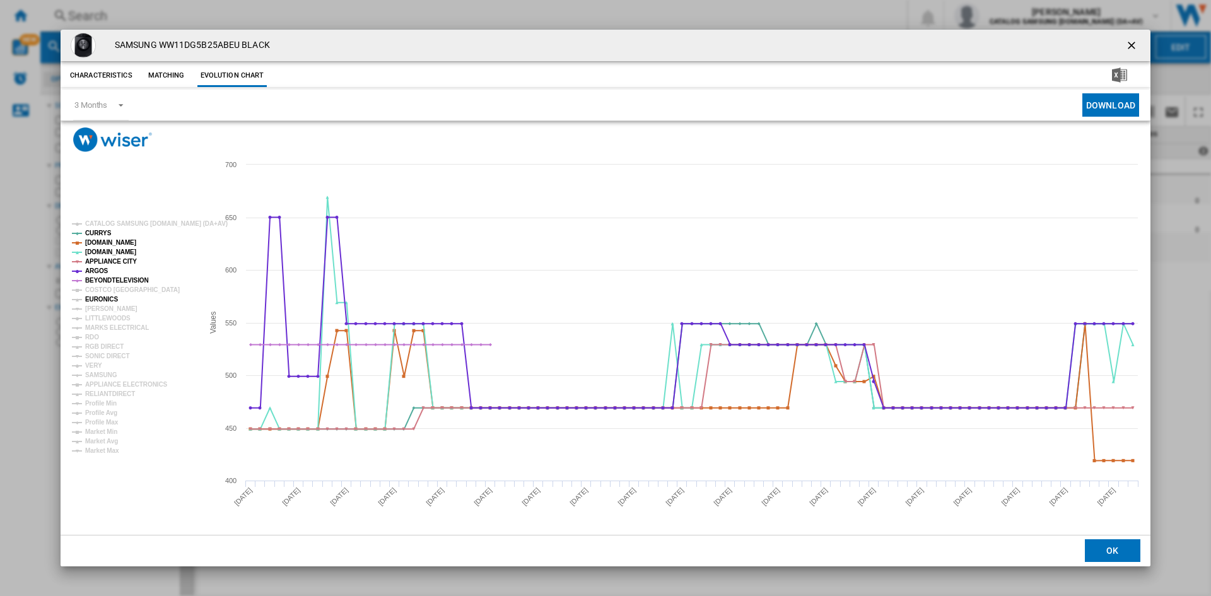
click at [98, 300] on tspan "EURONICS" at bounding box center [101, 299] width 33 height 7
click at [98, 311] on tspan "[PERSON_NAME]" at bounding box center [111, 308] width 52 height 7
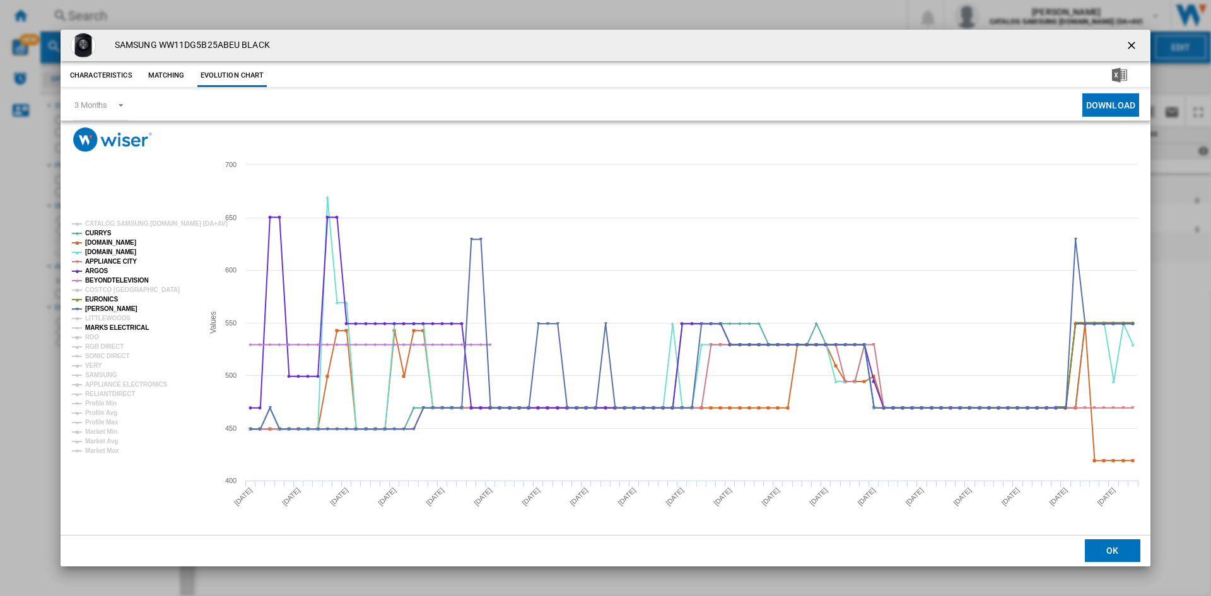
click at [98, 327] on tspan "MARKS ELECTRICAL" at bounding box center [117, 327] width 64 height 7
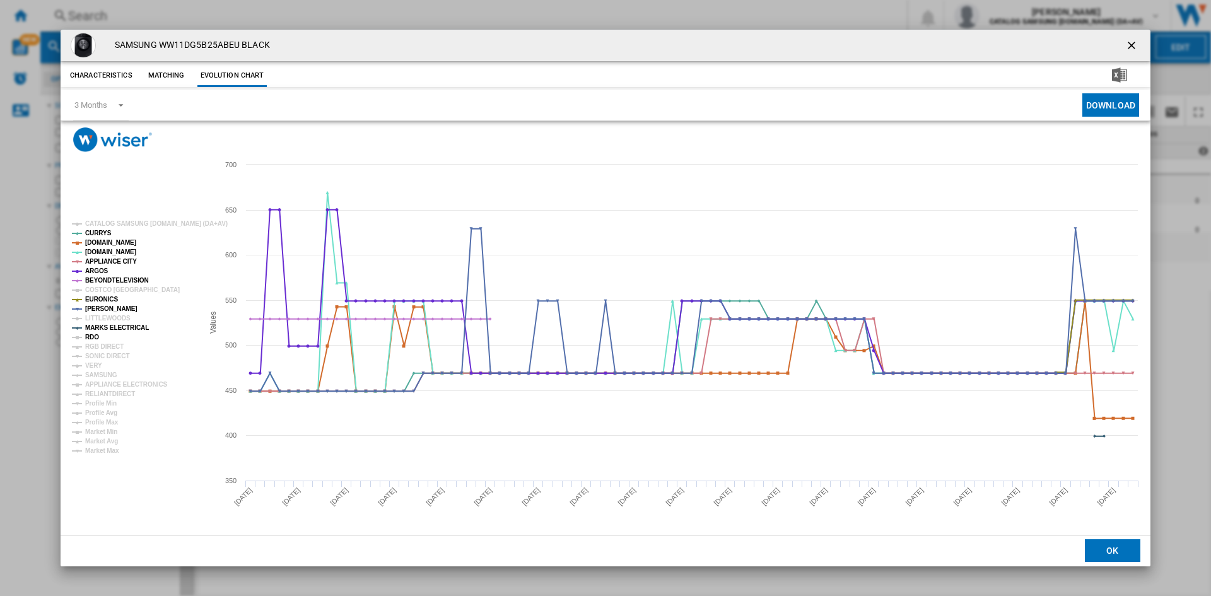
click at [97, 334] on tspan "RDO" at bounding box center [92, 337] width 14 height 7
click at [100, 345] on tspan "RGB DIRECT" at bounding box center [104, 346] width 38 height 7
click at [100, 354] on tspan "SONIC DIRECT" at bounding box center [107, 356] width 44 height 7
click at [96, 363] on tspan "VERY" at bounding box center [93, 365] width 17 height 7
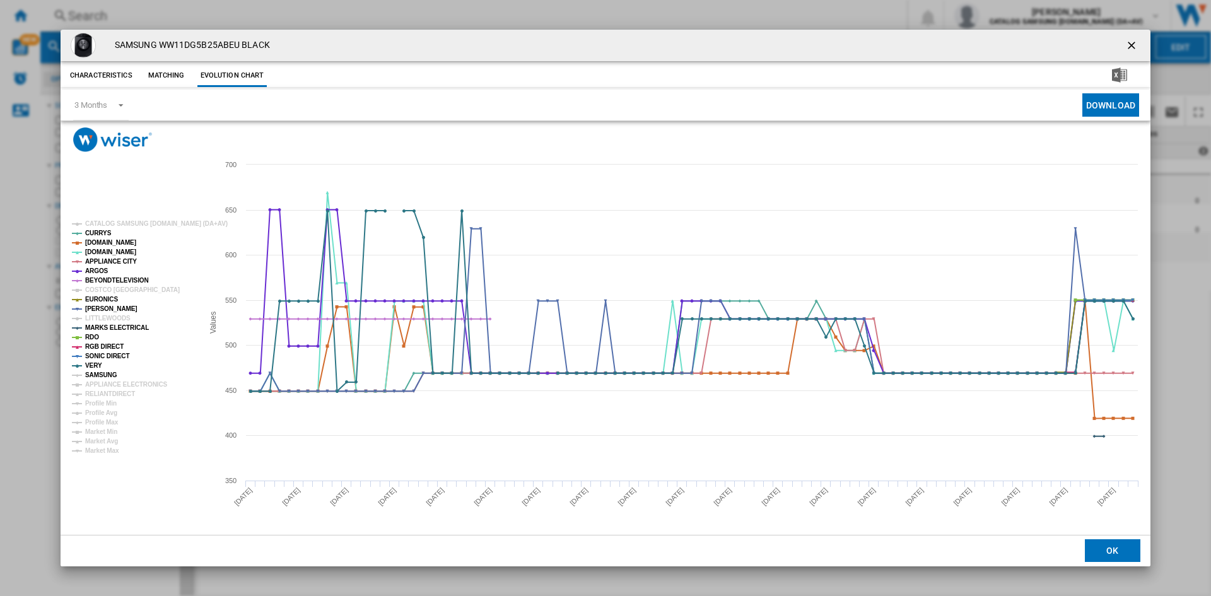
drag, startPoint x: 103, startPoint y: 372, endPoint x: 114, endPoint y: 379, distance: 12.8
click at [104, 372] on tspan "SAMSUNG" at bounding box center [101, 375] width 32 height 7
click at [118, 383] on tspan "APPLIANCE ELECTRONICS" at bounding box center [126, 384] width 83 height 7
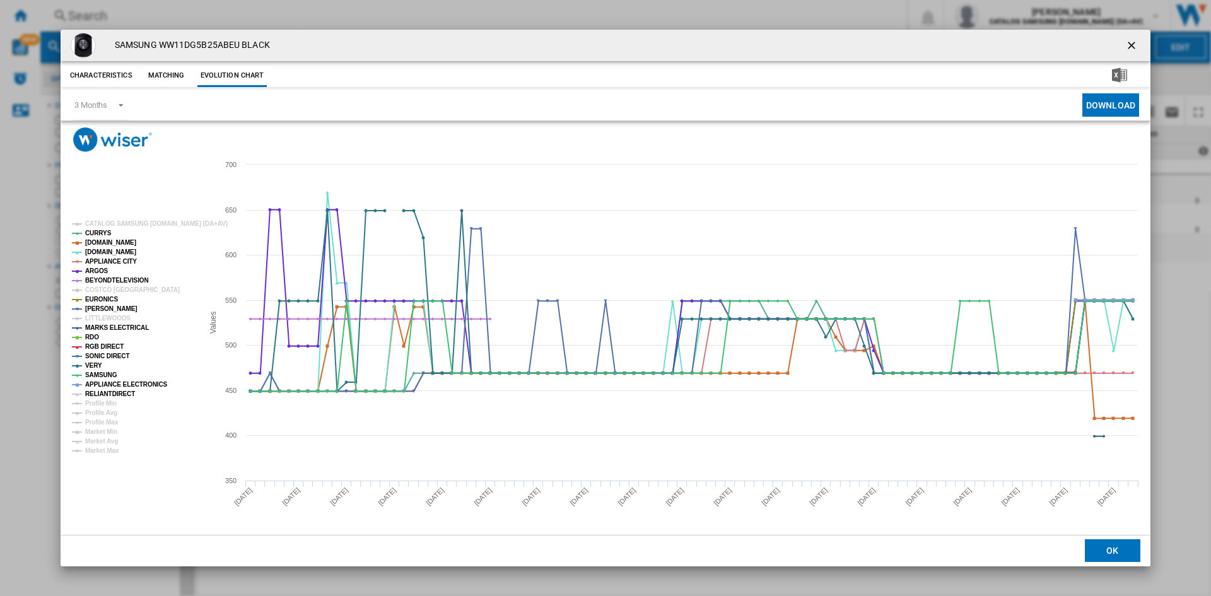
click at [119, 391] on tspan "RELIANTDIRECT" at bounding box center [110, 394] width 50 height 7
click at [101, 286] on tspan "COSTCO [GEOGRAPHIC_DATA]" at bounding box center [132, 289] width 95 height 7
